Goal: Information Seeking & Learning: Learn about a topic

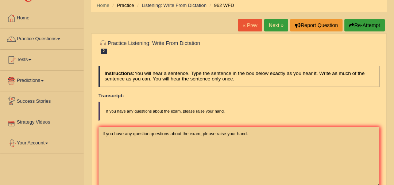
scroll to position [12, 0]
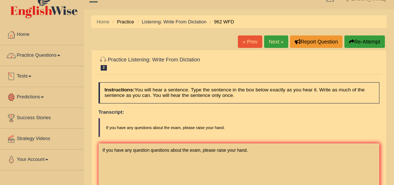
click at [52, 54] on link "Practice Questions" at bounding box center [41, 54] width 83 height 18
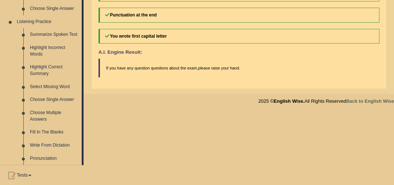
scroll to position [306, 0]
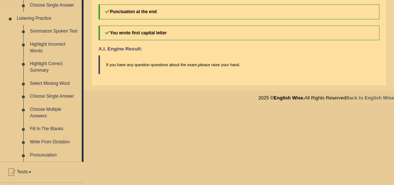
click at [49, 127] on link "Fill In The Blanks" at bounding box center [54, 128] width 55 height 13
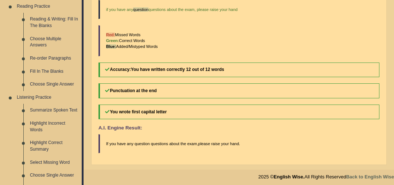
scroll to position [363, 0]
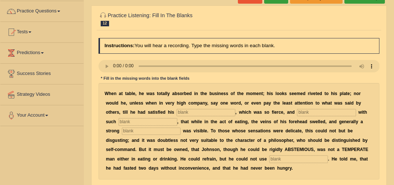
scroll to position [61, 0]
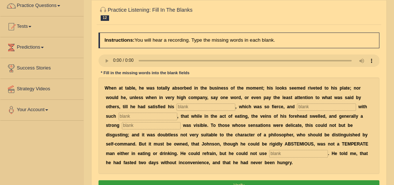
click at [177, 104] on input "text" at bounding box center [206, 106] width 59 height 7
type input "apetite"
click at [297, 106] on input "text" at bounding box center [326, 106] width 59 height 7
type input "endoled"
click at [156, 113] on input "text" at bounding box center [148, 115] width 59 height 7
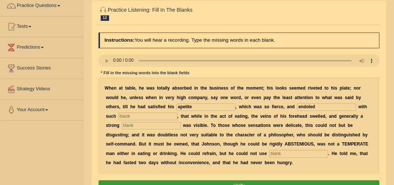
click at [148, 124] on input "text" at bounding box center [151, 125] width 59 height 7
type input "persperation"
click at [177, 105] on input "apetite" at bounding box center [206, 106] width 59 height 7
type input "apettite"
click at [297, 106] on input "endoled" at bounding box center [326, 106] width 59 height 7
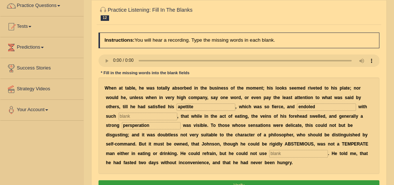
click at [269, 154] on input "text" at bounding box center [298, 153] width 59 height 7
type input "moderlyh"
click at [147, 118] on input "text" at bounding box center [148, 115] width 59 height 7
type input "h"
click at [269, 153] on input "moderlyh" at bounding box center [298, 153] width 59 height 7
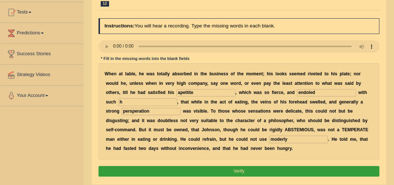
scroll to position [86, 0]
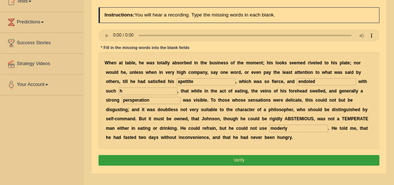
type input "moderly"
click at [207, 159] on button "Verify" at bounding box center [238, 160] width 281 height 11
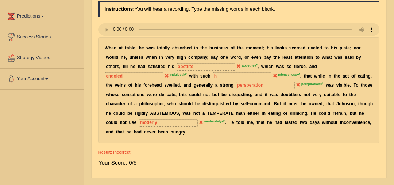
scroll to position [21, 0]
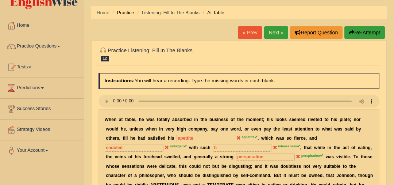
click at [274, 33] on link "Next »" at bounding box center [276, 32] width 24 height 12
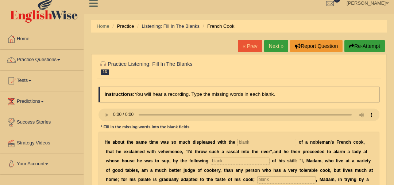
click at [254, 143] on input "text" at bounding box center [266, 142] width 59 height 7
type input "performances"
click at [211, 157] on input "text" at bounding box center [240, 160] width 59 height 7
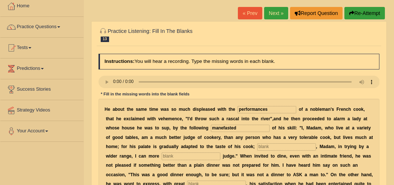
scroll to position [43, 0]
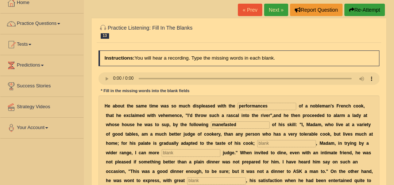
type input "manefasted"
click at [257, 143] on input "text" at bounding box center [286, 143] width 59 height 7
type input "whereas"
click at [162, 153] on input "text" at bounding box center [191, 152] width 59 height 7
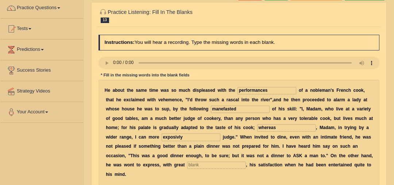
scroll to position [63, 0]
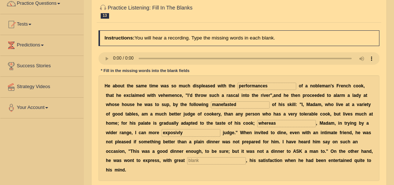
type input "exposivly"
click at [187, 160] on input "text" at bounding box center [216, 160] width 59 height 7
type input "glee"
click at [211, 102] on input "manefasted" at bounding box center [240, 104] width 59 height 7
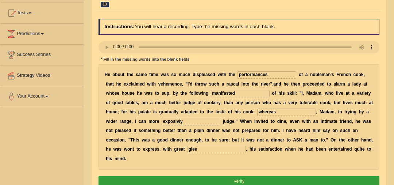
scroll to position [75, 0]
type input "manifasted"
click at [218, 175] on button "Verify" at bounding box center [238, 180] width 281 height 11
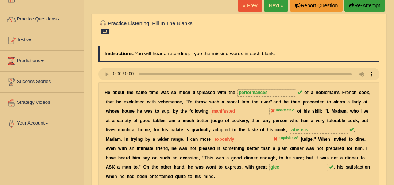
scroll to position [0, 0]
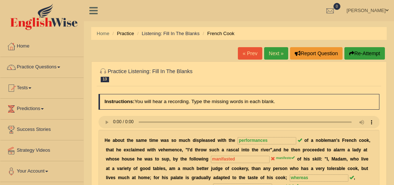
click at [272, 51] on link "Next »" at bounding box center [276, 53] width 24 height 12
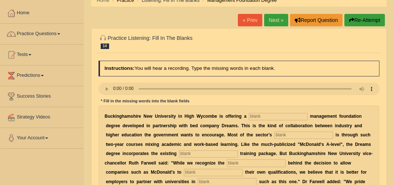
scroll to position [37, 0]
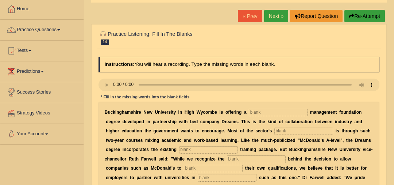
click at [249, 109] on input "text" at bounding box center [278, 112] width 59 height 7
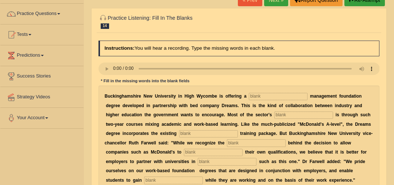
scroll to position [60, 0]
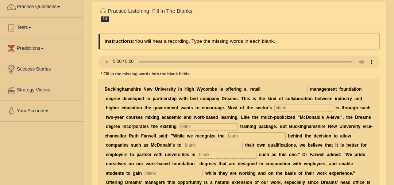
type input "retail"
click at [274, 105] on input "text" at bounding box center [303, 107] width 59 height 7
type input "expantion"
click at [179, 126] on input "text" at bounding box center [208, 126] width 59 height 7
type input "company"
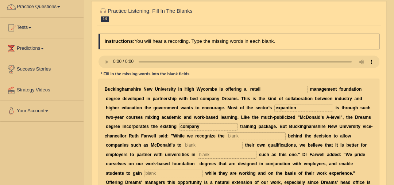
click at [227, 135] on input "text" at bounding box center [256, 135] width 59 height 7
type input "emphatize"
click at [184, 141] on input "text" at bounding box center [213, 144] width 59 height 7
type input "award"
click at [198, 153] on input "text" at bounding box center [227, 154] width 59 height 7
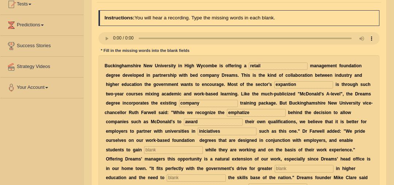
scroll to position [101, 0]
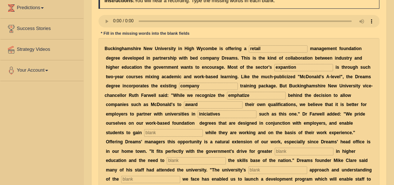
type input "iniciatives"
click at [203, 129] on input "text" at bounding box center [173, 132] width 59 height 7
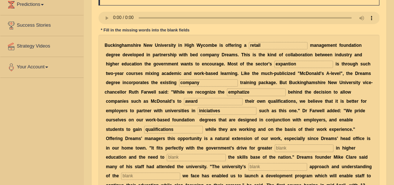
scroll to position [108, 0]
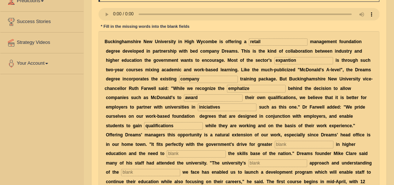
type input "qualifications"
click at [275, 144] on input "text" at bounding box center [304, 143] width 59 height 7
type input "participation"
click at [225, 150] on input "text" at bounding box center [196, 153] width 59 height 7
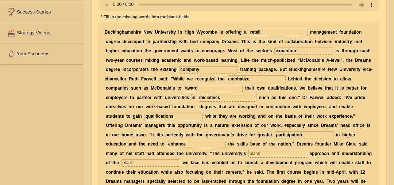
scroll to position [119, 0]
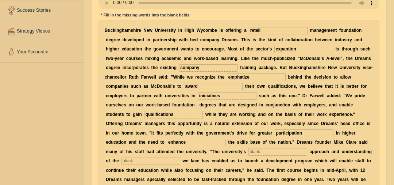
type input "enhance"
click at [248, 151] on input "text" at bounding box center [277, 151] width 59 height 7
type input "pragmatic"
click at [180, 157] on input "text" at bounding box center [150, 160] width 59 height 7
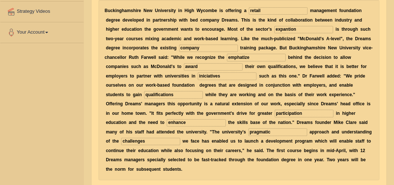
scroll to position [142, 0]
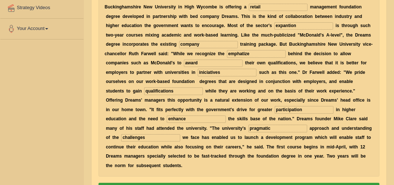
type input "challenges"
click at [255, 182] on button "Verify" at bounding box center [238, 187] width 281 height 11
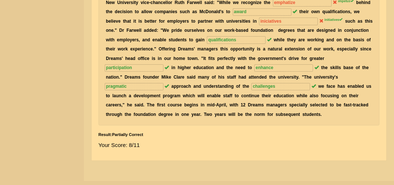
scroll to position [45, 0]
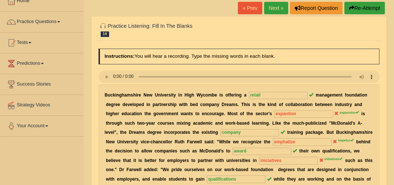
click at [278, 8] on link "Next »" at bounding box center [276, 8] width 24 height 12
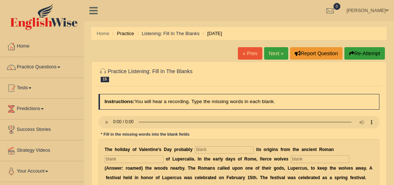
click at [210, 150] on input "text" at bounding box center [224, 149] width 59 height 7
type input "derives"
click at [128, 159] on input "text" at bounding box center [134, 158] width 59 height 7
type input "fesy"
click at [302, 158] on input "text" at bounding box center [320, 158] width 59 height 7
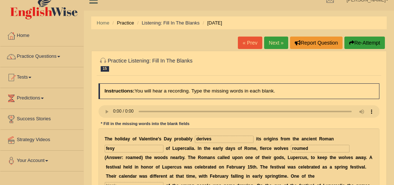
scroll to position [11, 0]
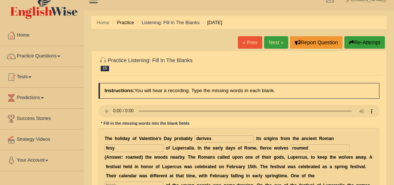
type input "roumed"
click at [163, 181] on input "text" at bounding box center [134, 184] width 59 height 7
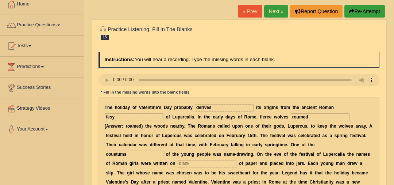
scroll to position [43, 0]
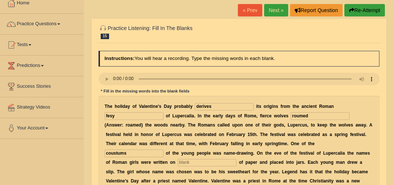
type input "coustums"
click at [178, 164] on input "text" at bounding box center [207, 162] width 59 height 7
type input "a"
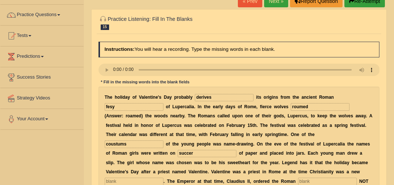
scroll to position [54, 0]
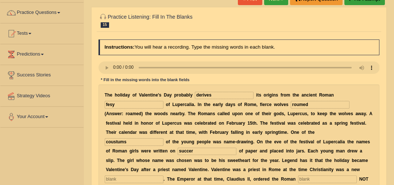
type input "succer"
click at [163, 175] on input "text" at bounding box center [134, 178] width 59 height 7
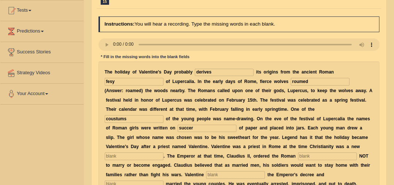
scroll to position [81, 0]
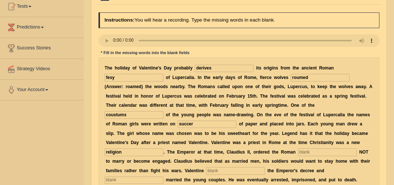
type input "religion"
click at [298, 149] on input "text" at bounding box center [327, 151] width 59 height 7
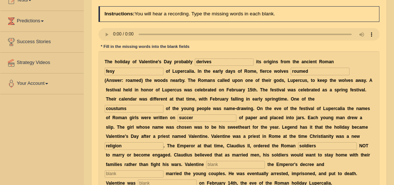
scroll to position [89, 0]
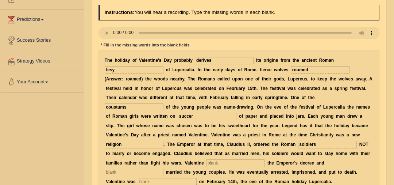
type input "soldiers"
click at [206, 162] on input "text" at bounding box center [235, 162] width 59 height 7
click at [206, 161] on input "text" at bounding box center [235, 162] width 59 height 7
type input "devides"
click at [163, 168] on input "text" at bounding box center [134, 171] width 59 height 7
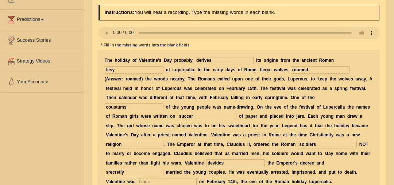
type input "srecretly"
click at [197, 178] on input "text" at bounding box center [167, 181] width 59 height 7
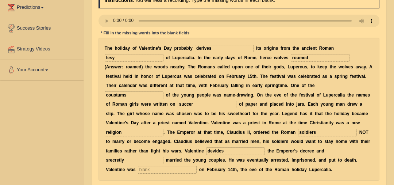
scroll to position [114, 0]
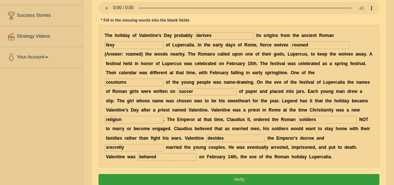
type input "behared"
click at [257, 176] on button "Verify" at bounding box center [238, 179] width 281 height 11
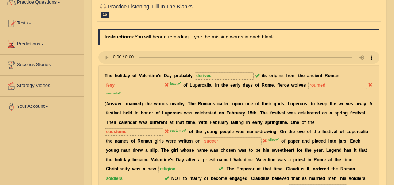
scroll to position [0, 0]
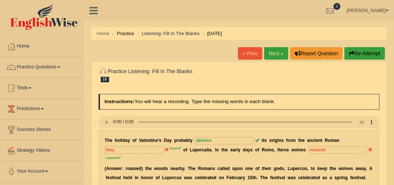
click at [274, 54] on link "Next »" at bounding box center [276, 53] width 24 height 12
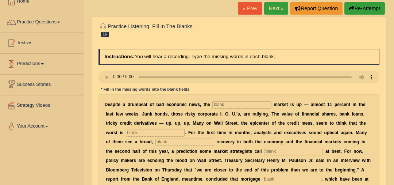
click at [36, 37] on link "Tests" at bounding box center [41, 42] width 83 height 18
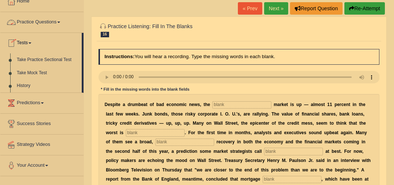
click at [55, 16] on link "Practice Questions" at bounding box center [41, 21] width 83 height 18
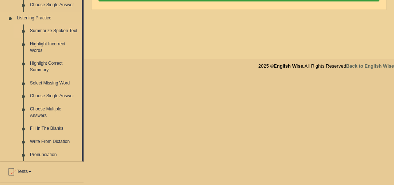
scroll to position [312, 0]
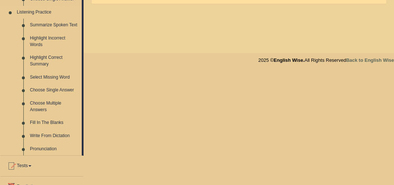
click at [53, 137] on link "Write From Dictation" at bounding box center [54, 135] width 55 height 13
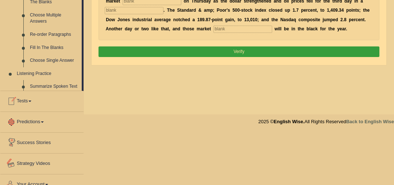
scroll to position [295, 0]
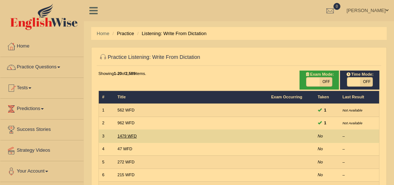
click at [128, 135] on link "1479 WFD" at bounding box center [126, 135] width 19 height 4
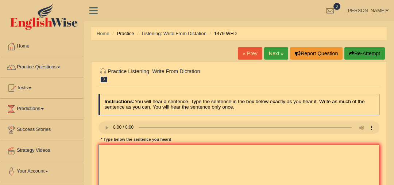
click at [143, 153] on textarea at bounding box center [238, 174] width 281 height 60
type textarea "Teacher students"
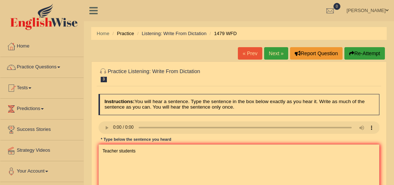
click at [268, 50] on link "Next »" at bounding box center [276, 53] width 24 height 12
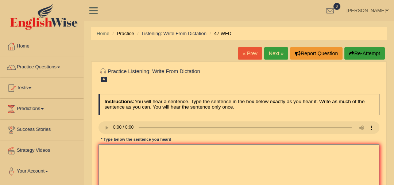
click at [197, 156] on textarea at bounding box center [238, 174] width 281 height 60
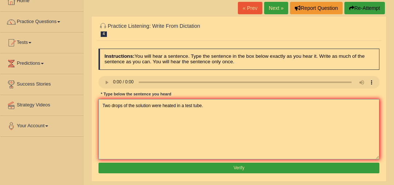
scroll to position [56, 0]
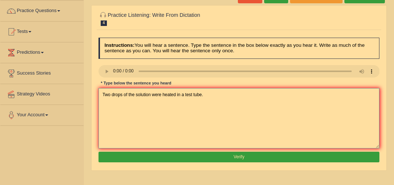
type textarea "Two drops of the solution were heated in a test tube."
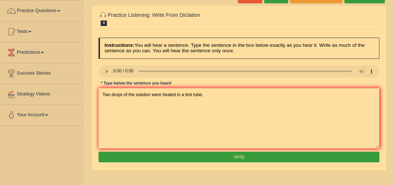
click at [205, 158] on button "Verify" at bounding box center [238, 156] width 281 height 11
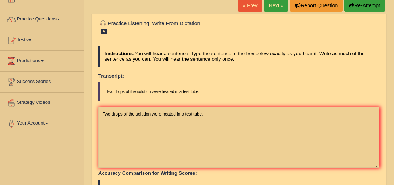
scroll to position [0, 0]
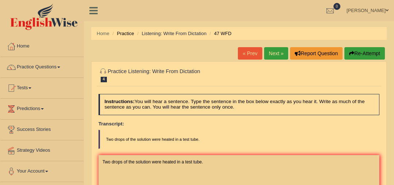
click at [276, 55] on link "Next »" at bounding box center [276, 53] width 24 height 12
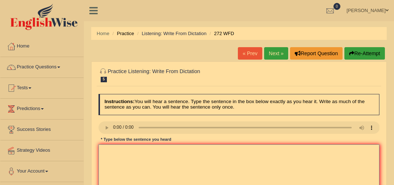
click at [132, 151] on textarea at bounding box center [238, 174] width 281 height 60
click at [191, 150] on textarea "The develpment has a negative impact in the evironment." at bounding box center [238, 174] width 281 height 60
click at [120, 148] on textarea "The develpment has a negative impact in the environment." at bounding box center [238, 174] width 281 height 60
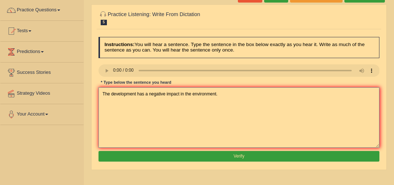
scroll to position [76, 0]
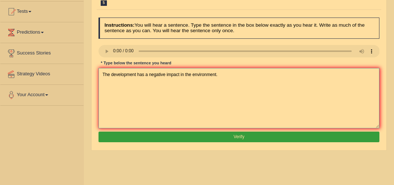
type textarea "The development has a negative impact in the environment."
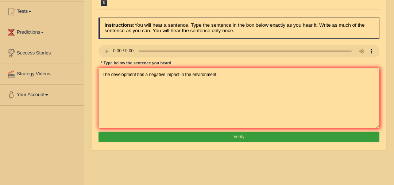
click at [185, 139] on button "Verify" at bounding box center [238, 136] width 281 height 11
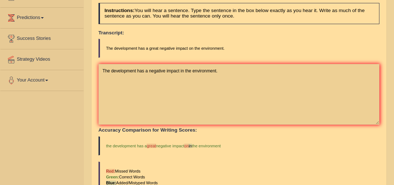
scroll to position [0, 0]
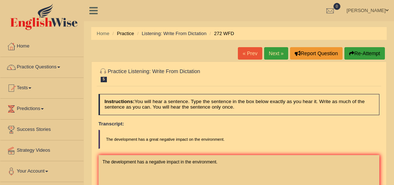
click at [277, 57] on link "Next »" at bounding box center [276, 53] width 24 height 12
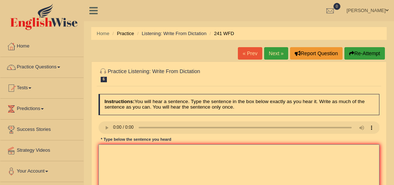
click at [282, 152] on textarea at bounding box center [238, 174] width 281 height 60
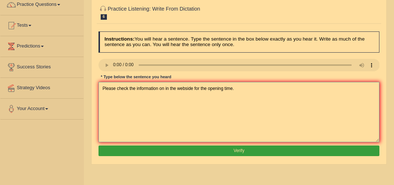
scroll to position [67, 0]
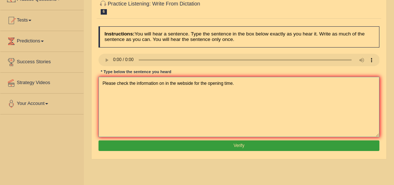
type textarea "Please check the information on in the webside for the opening time."
click at [271, 147] on button "Verify" at bounding box center [238, 145] width 281 height 11
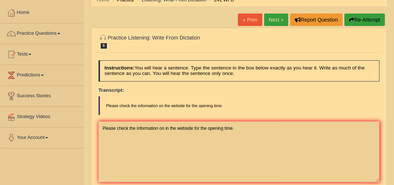
scroll to position [31, 0]
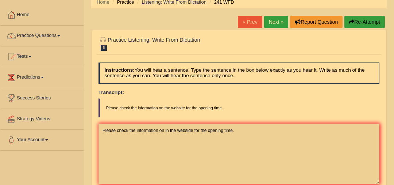
click at [275, 22] on link "Next »" at bounding box center [276, 22] width 24 height 12
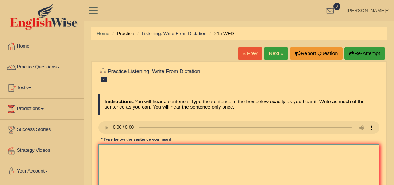
click at [207, 148] on textarea at bounding box center [238, 174] width 281 height 60
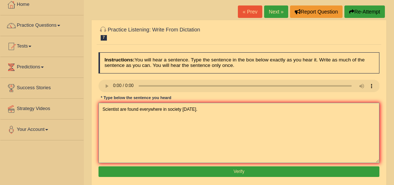
scroll to position [49, 0]
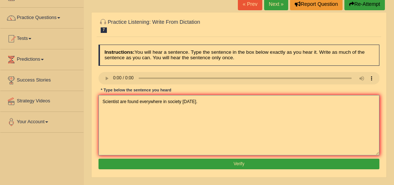
type textarea "Scientist are found everywhere in society [DATE]."
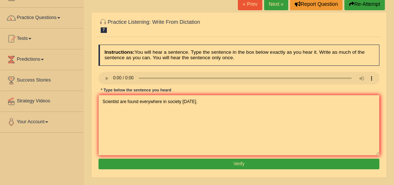
click at [161, 162] on button "Verify" at bounding box center [238, 163] width 281 height 11
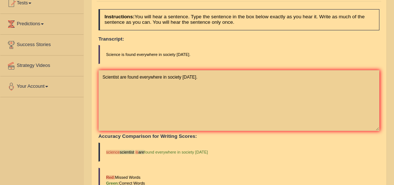
scroll to position [0, 0]
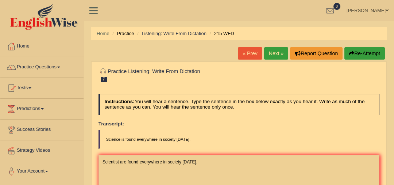
click at [277, 54] on link "Next »" at bounding box center [276, 53] width 24 height 12
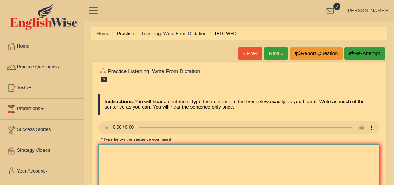
click at [205, 156] on textarea at bounding box center [238, 174] width 281 height 60
click at [130, 148] on textarea "You can book a book from the library at a time." at bounding box center [238, 174] width 281 height 60
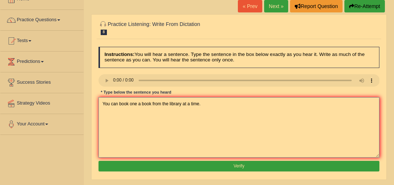
scroll to position [53, 0]
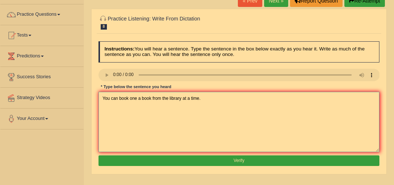
type textarea "You can book one a book from the library at a time."
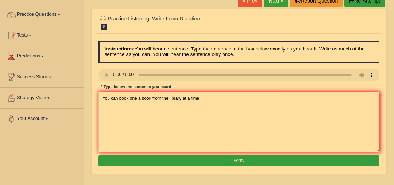
click at [151, 158] on button "Verify" at bounding box center [238, 160] width 281 height 11
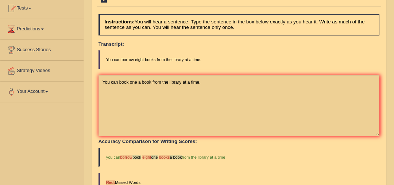
scroll to position [40, 0]
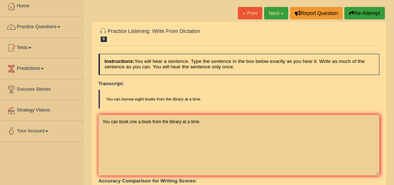
click at [272, 13] on link "Next »" at bounding box center [276, 13] width 24 height 12
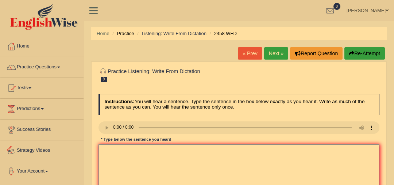
click at [138, 151] on textarea at bounding box center [238, 174] width 281 height 60
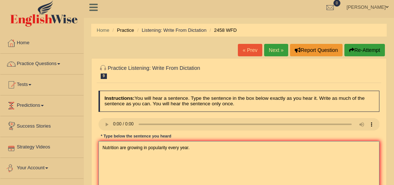
scroll to position [11, 0]
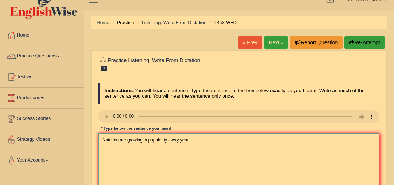
drag, startPoint x: 103, startPoint y: 139, endPoint x: 135, endPoint y: 145, distance: 32.3
click at [103, 139] on textarea "Nutrition are growing in popularity every year." at bounding box center [238, 163] width 281 height 60
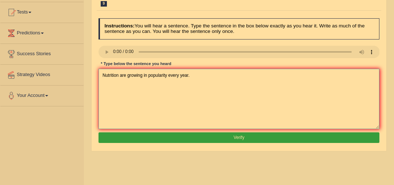
scroll to position [89, 0]
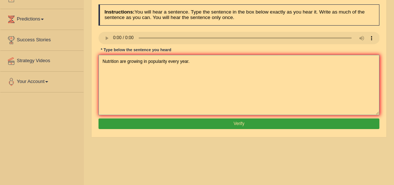
type textarea "Nutrition are growing in popularity every year."
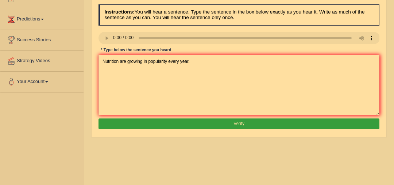
click at [163, 120] on button "Verify" at bounding box center [238, 123] width 281 height 11
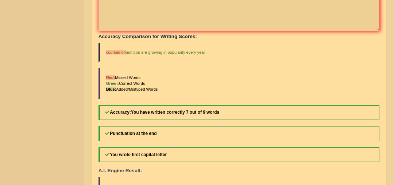
scroll to position [0, 0]
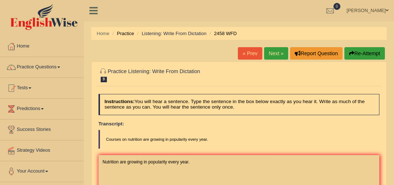
click at [275, 54] on link "Next »" at bounding box center [276, 53] width 24 height 12
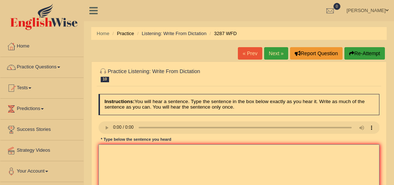
click at [199, 150] on textarea at bounding box center [238, 174] width 281 height 60
click at [171, 149] on textarea "An article was published regardling university last week." at bounding box center [238, 174] width 281 height 60
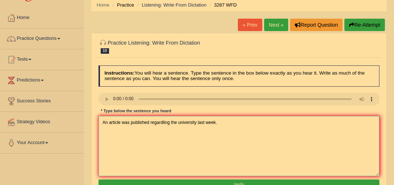
scroll to position [31, 0]
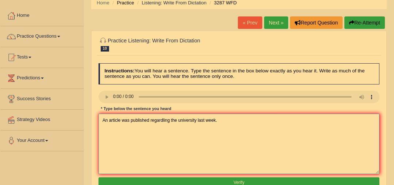
click at [171, 117] on textarea "An article was published regardling the university last week." at bounding box center [238, 143] width 281 height 60
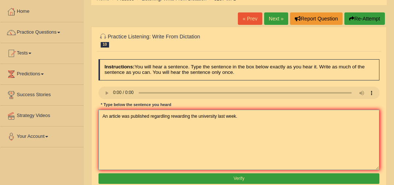
scroll to position [42, 0]
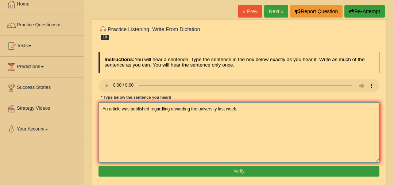
type textarea "An article was published regardling rewarding the university last week."
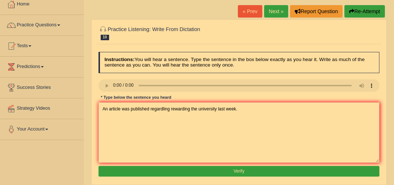
click at [194, 167] on button "Verify" at bounding box center [238, 171] width 281 height 11
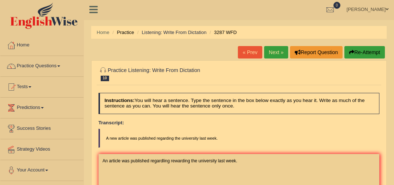
scroll to position [0, 0]
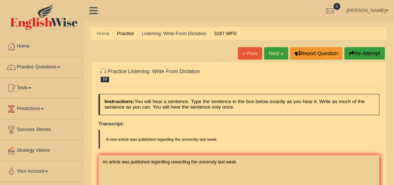
click at [269, 52] on link "Next »" at bounding box center [276, 53] width 24 height 12
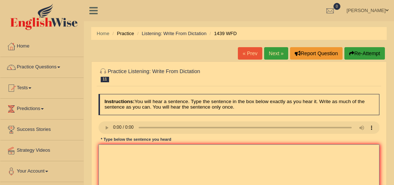
click at [208, 158] on textarea at bounding box center [238, 174] width 281 height 60
click at [166, 151] on textarea "The fiction book are just passing the counter" at bounding box center [238, 174] width 281 height 60
click at [210, 150] on textarea "The fiction book are just passing passed the counter" at bounding box center [238, 174] width 281 height 60
click at [133, 148] on textarea "The fiction book are just passing passed the counter." at bounding box center [238, 174] width 281 height 60
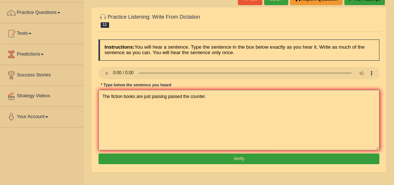
scroll to position [58, 0]
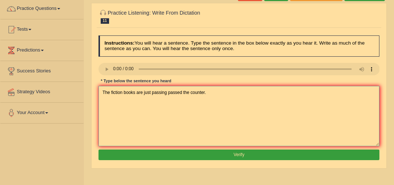
type textarea "The fiction books are just passing passed the counter."
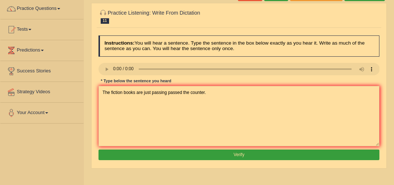
click at [209, 152] on button "Verify" at bounding box center [238, 154] width 281 height 11
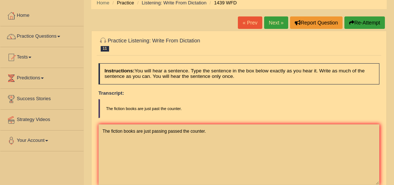
scroll to position [29, 0]
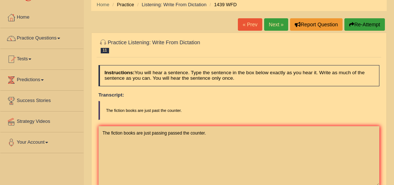
click at [271, 23] on link "Next »" at bounding box center [276, 24] width 24 height 12
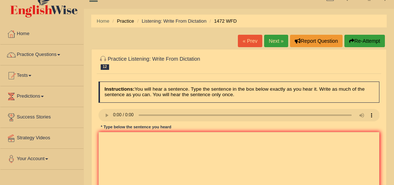
scroll to position [22, 0]
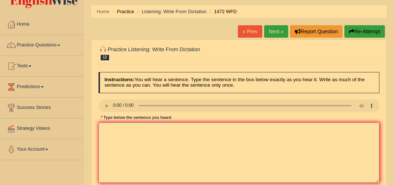
click at [183, 132] on textarea at bounding box center [238, 152] width 281 height 60
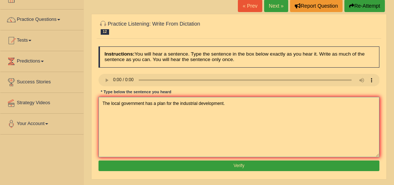
scroll to position [66, 0]
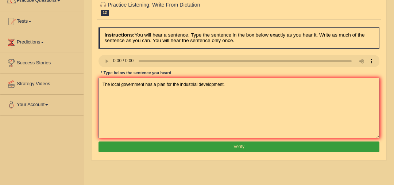
type textarea "The local government has a plan for the industrial development."
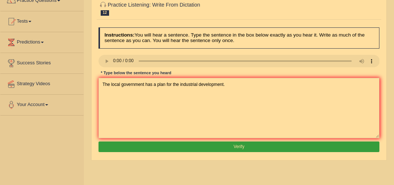
click at [192, 147] on button "Verify" at bounding box center [238, 146] width 281 height 11
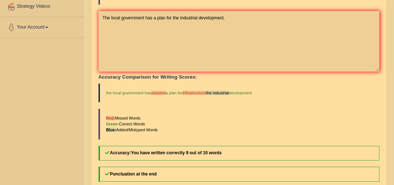
scroll to position [7, 0]
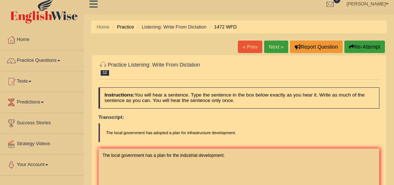
click at [274, 49] on link "Next »" at bounding box center [276, 46] width 24 height 12
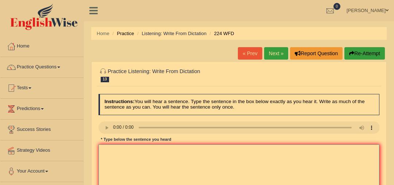
click at [212, 156] on textarea at bounding box center [238, 174] width 281 height 60
click at [145, 150] on textarea "In winter can get hard but won't be an issue as use of heater." at bounding box center [238, 174] width 281 height 60
click at [133, 150] on textarea "In winter can get hard harsh but won't be an issue as use of heater." at bounding box center [238, 174] width 281 height 60
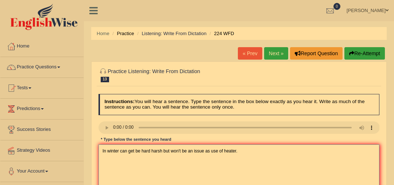
click at [208, 149] on textarea "In winter can get be hard harsh but won't be an issue as use of heater." at bounding box center [238, 174] width 281 height 60
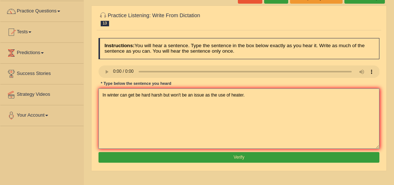
scroll to position [58, 0]
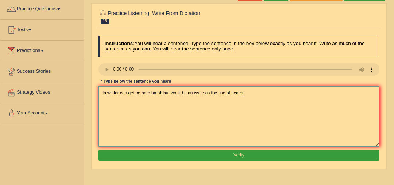
type textarea "In winter can get be hard harsh but won't be an issue as the use of heater."
click at [203, 151] on button "Verify" at bounding box center [238, 155] width 281 height 11
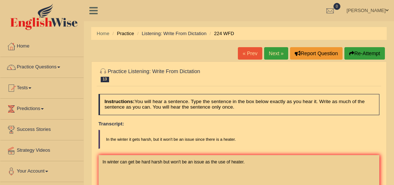
scroll to position [0, 0]
click at [276, 52] on link "Next »" at bounding box center [276, 53] width 24 height 12
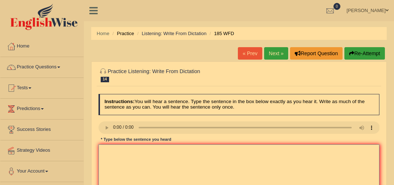
click at [117, 150] on textarea at bounding box center [238, 174] width 281 height 60
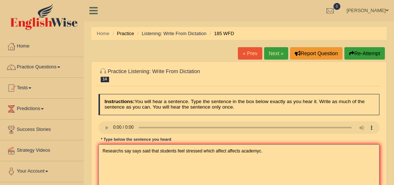
click at [200, 152] on textarea "Researchs say says said that students feel stressed which affect affects academ…" at bounding box center [238, 174] width 281 height 60
click at [202, 150] on textarea "Researchs say says said that students feel stressed which affect affects academ…" at bounding box center [238, 174] width 281 height 60
click at [255, 150] on textarea "Researchs say says said that students feel stressed stress which affect affects…" at bounding box center [238, 174] width 281 height 60
click at [293, 155] on textarea "Researchs say says said that students feel stressed stress which affect affects…" at bounding box center [238, 174] width 281 height 60
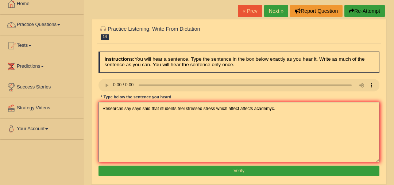
scroll to position [43, 0]
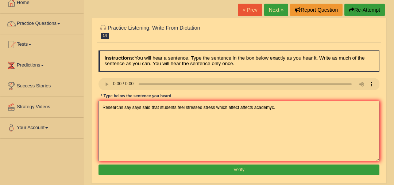
type textarea "Researchs say says said that students feel stressed stress which affect affects…"
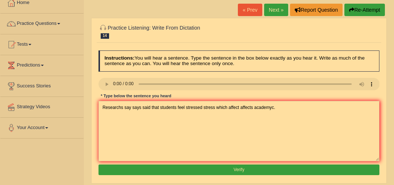
click at [274, 169] on button "Verify" at bounding box center [238, 169] width 281 height 11
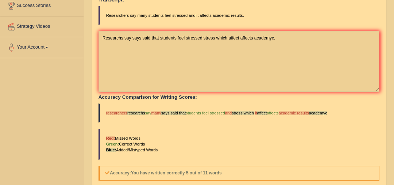
scroll to position [42, 0]
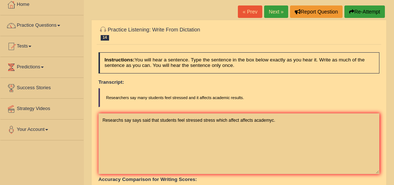
click at [271, 13] on link "Next »" at bounding box center [276, 11] width 24 height 12
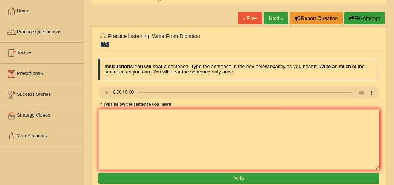
scroll to position [51, 0]
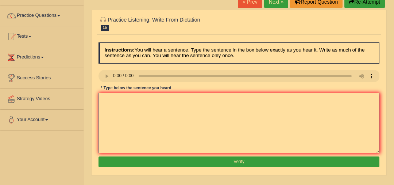
click at [264, 110] on textarea at bounding box center [238, 123] width 281 height 60
type textarea "Gravity is weird to study as its gravity level."
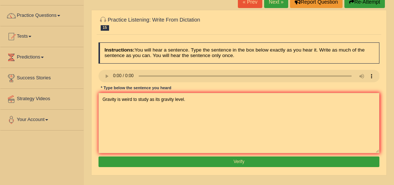
click at [209, 160] on button "Verify" at bounding box center [238, 161] width 281 height 11
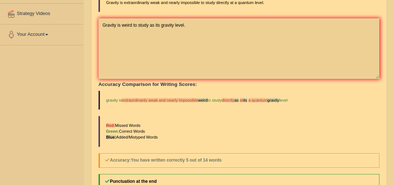
scroll to position [0, 0]
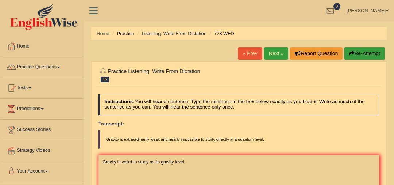
click at [277, 51] on link "Next »" at bounding box center [276, 53] width 24 height 12
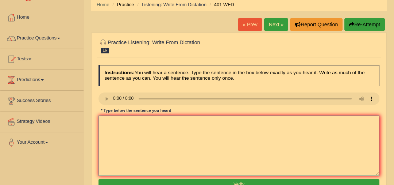
click at [307, 128] on textarea at bounding box center [238, 145] width 281 height 60
click at [272, 23] on link "Next »" at bounding box center [276, 24] width 24 height 12
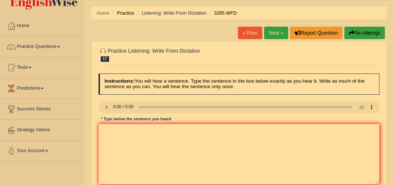
scroll to position [25, 0]
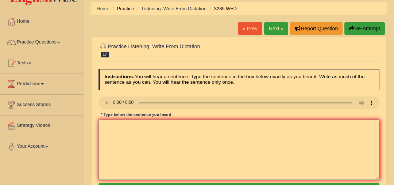
click at [165, 128] on textarea at bounding box center [238, 149] width 281 height 60
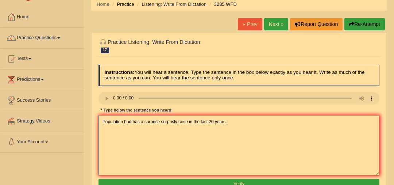
scroll to position [53, 0]
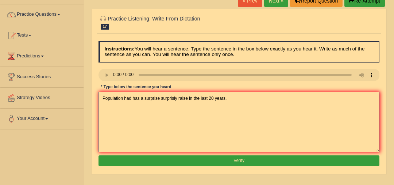
type textarea "Population had has a surprise surprisly raise in the last 20 years."
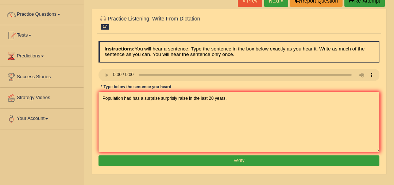
click at [183, 158] on button "Verify" at bounding box center [238, 160] width 281 height 11
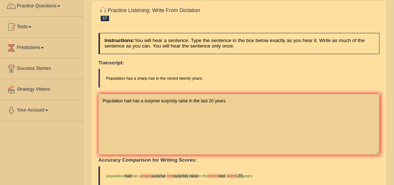
scroll to position [0, 0]
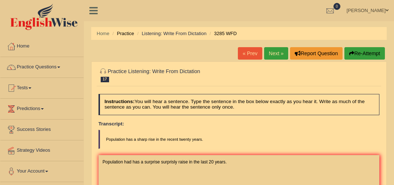
click at [275, 54] on link "Next »" at bounding box center [276, 53] width 24 height 12
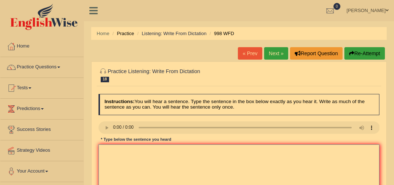
click at [249, 163] on textarea at bounding box center [238, 174] width 281 height 60
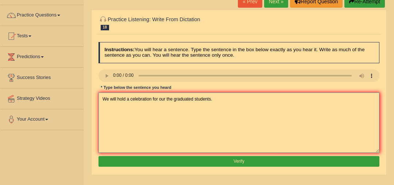
scroll to position [60, 0]
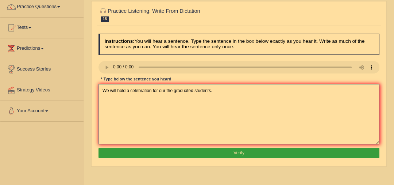
type textarea "We will hold a celebration for our the graduated students."
click at [234, 149] on button "Verify" at bounding box center [238, 152] width 281 height 11
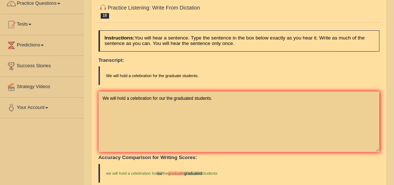
scroll to position [0, 0]
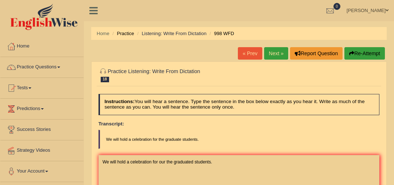
click at [278, 50] on link "Next »" at bounding box center [276, 53] width 24 height 12
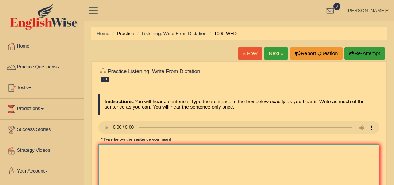
click at [249, 149] on textarea at bounding box center [238, 174] width 281 height 60
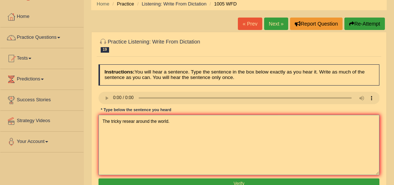
scroll to position [44, 0]
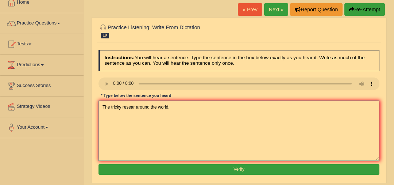
click at [209, 116] on textarea "The tricky resear around the world." at bounding box center [238, 130] width 281 height 60
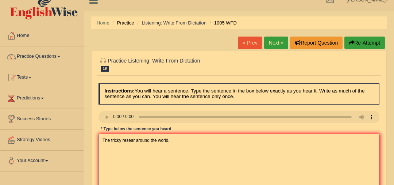
scroll to position [8, 0]
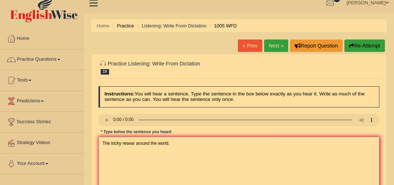
type textarea "The tricky resear around the world."
click at [270, 47] on link "Next »" at bounding box center [276, 45] width 24 height 12
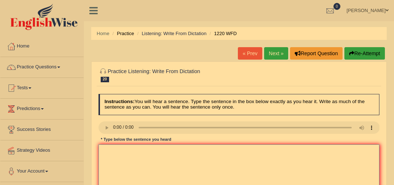
click at [164, 154] on textarea at bounding box center [238, 174] width 281 height 60
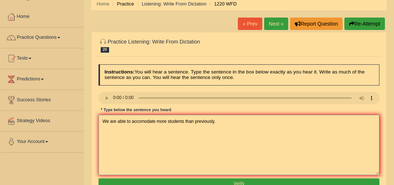
scroll to position [47, 0]
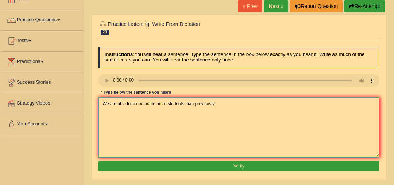
type textarea "We are able to accomodate more students than previously."
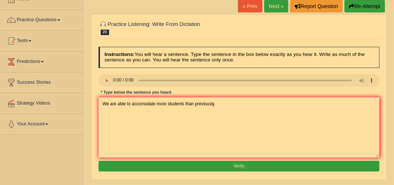
click at [123, 162] on button "Verify" at bounding box center [238, 165] width 281 height 11
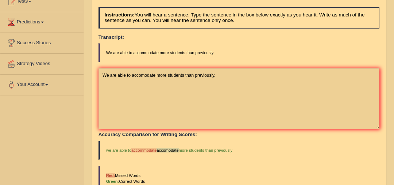
scroll to position [0, 0]
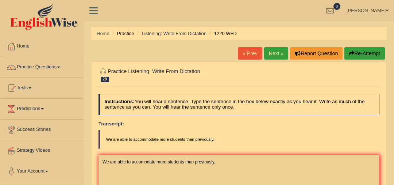
click at [281, 48] on link "Next »" at bounding box center [276, 53] width 24 height 12
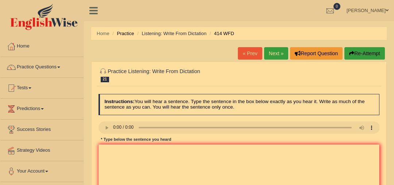
click at [104, 138] on div "* Type below the sentence you heard" at bounding box center [135, 139] width 75 height 6
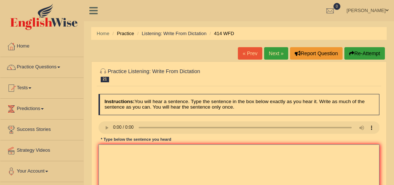
click at [204, 149] on textarea at bounding box center [238, 174] width 281 height 60
click at [136, 150] on textarea "The liders chance their policy after the research were reliseded." at bounding box center [238, 174] width 281 height 60
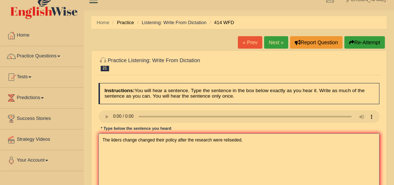
scroll to position [23, 0]
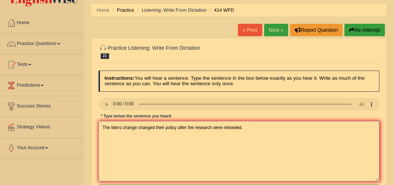
click at [262, 132] on textarea "The liders change changed their policy after the research were reliseded." at bounding box center [238, 151] width 281 height 60
click at [262, 133] on textarea "The liders change changed their policy after the research were reliseded." at bounding box center [238, 151] width 281 height 60
click at [228, 128] on textarea "The liders change changed their policy after the research were reliseded. releas" at bounding box center [238, 151] width 281 height 60
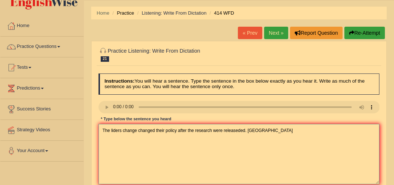
scroll to position [20, 0]
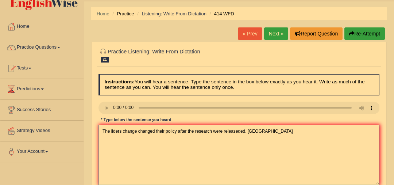
click at [280, 135] on textarea "The liders change changed their policy after the research were releaseded. rele…" at bounding box center [238, 154] width 281 height 60
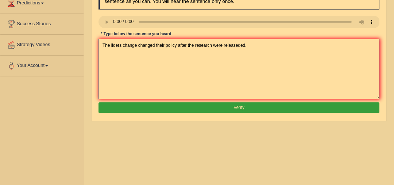
type textarea "The liders change changed their policy after the research were releaseded."
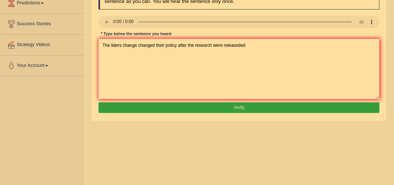
click at [207, 109] on button "Verify" at bounding box center [238, 107] width 281 height 11
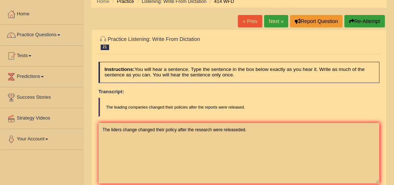
scroll to position [0, 0]
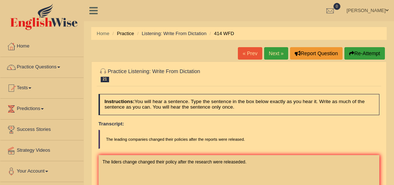
click at [276, 54] on link "Next »" at bounding box center [276, 53] width 24 height 12
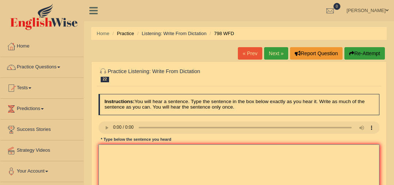
click at [222, 155] on textarea at bounding box center [238, 174] width 281 height 60
type textarea "G"
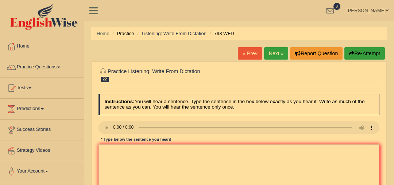
click at [280, 55] on link "Next »" at bounding box center [276, 53] width 24 height 12
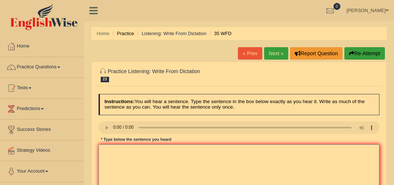
click at [251, 170] on textarea at bounding box center [238, 174] width 281 height 60
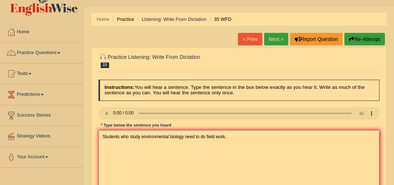
scroll to position [37, 0]
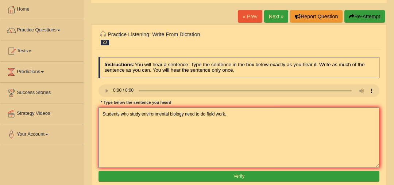
type textarea "Students who study environmental biology need to do field work."
click at [227, 175] on button "Verify" at bounding box center [238, 176] width 281 height 11
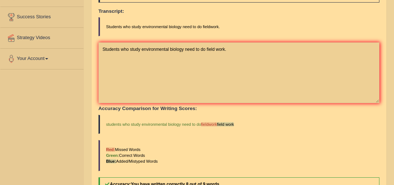
scroll to position [0, 0]
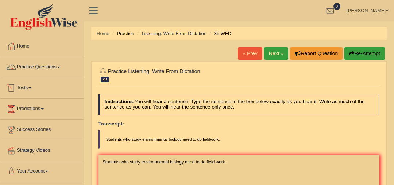
click at [42, 68] on link "Practice Questions" at bounding box center [41, 66] width 83 height 18
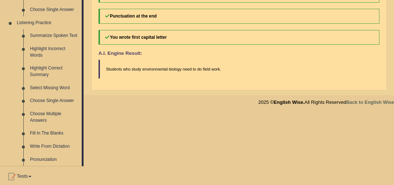
scroll to position [306, 0]
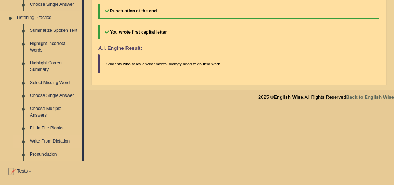
click at [52, 140] on link "Write From Dictation" at bounding box center [54, 141] width 55 height 13
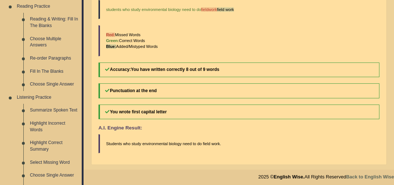
scroll to position [346, 0]
